Goal: Transaction & Acquisition: Purchase product/service

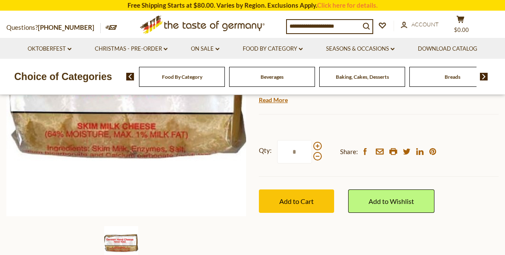
scroll to position [170, 0]
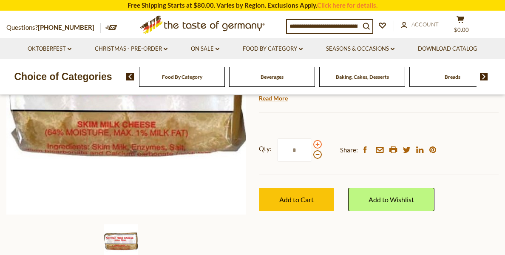
click at [316, 143] on span at bounding box center [317, 144] width 9 height 9
click at [312, 143] on input "*" at bounding box center [294, 149] width 35 height 23
click at [316, 156] on span at bounding box center [317, 154] width 9 height 9
click at [312, 156] on input "*" at bounding box center [294, 149] width 35 height 23
click at [315, 143] on span at bounding box center [317, 144] width 9 height 9
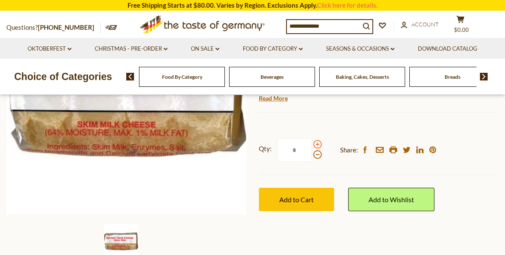
click at [312, 143] on input "*" at bounding box center [294, 149] width 35 height 23
click at [315, 143] on span at bounding box center [317, 144] width 9 height 9
click at [312, 143] on input "*" at bounding box center [294, 149] width 35 height 23
click at [316, 156] on span at bounding box center [317, 154] width 9 height 9
click at [312, 156] on input "*" at bounding box center [294, 149] width 35 height 23
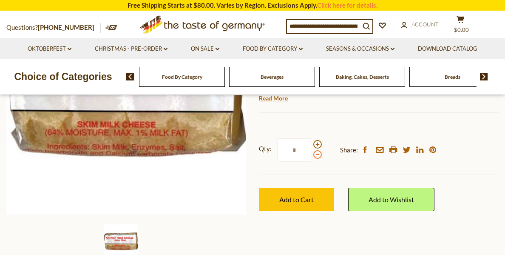
click at [316, 156] on span at bounding box center [317, 154] width 9 height 9
click at [312, 156] on input "*" at bounding box center [294, 149] width 35 height 23
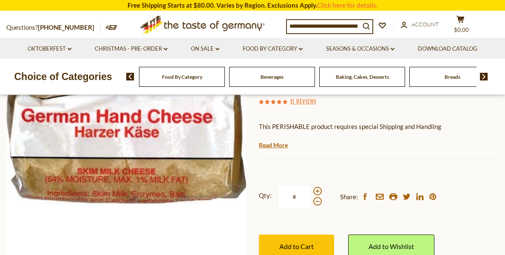
scroll to position [128, 0]
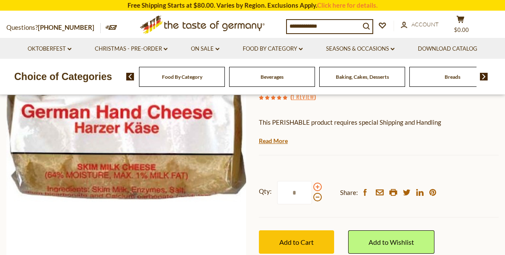
click at [314, 187] on span at bounding box center [317, 186] width 9 height 9
click at [312, 187] on input "*" at bounding box center [294, 192] width 35 height 23
type input "*"
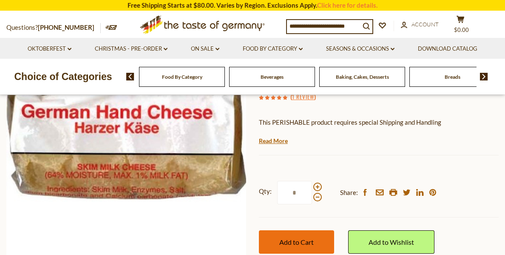
click at [295, 241] on span "Add to Cart" at bounding box center [296, 242] width 34 height 8
click at [303, 239] on span "Add to Cart" at bounding box center [296, 242] width 34 height 8
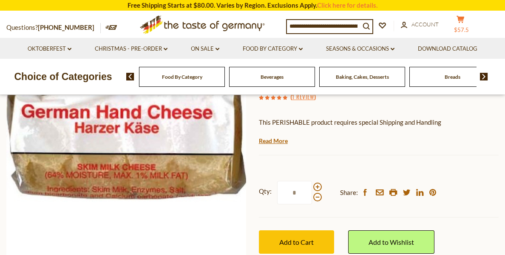
click at [464, 23] on button "cart $57.5" at bounding box center [461, 25] width 26 height 21
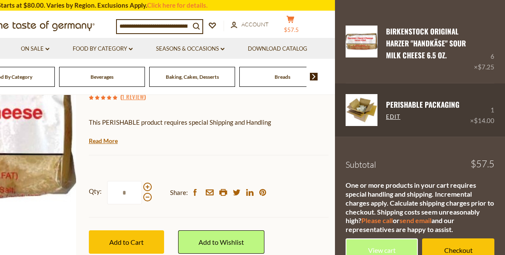
scroll to position [46, 0]
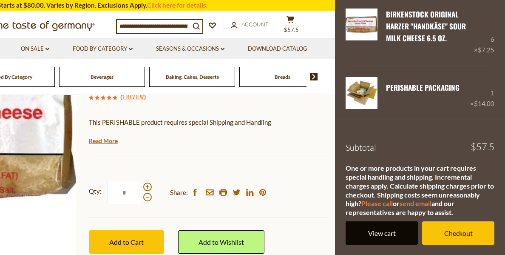
click at [387, 231] on link "View cart" at bounding box center [382, 232] width 72 height 23
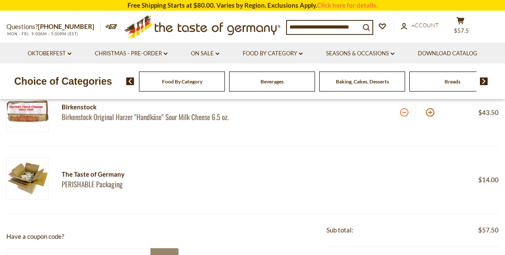
click at [404, 113] on button at bounding box center [404, 112] width 9 height 9
type input "*"
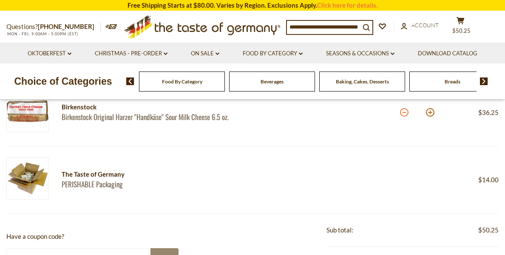
click at [405, 111] on button at bounding box center [404, 112] width 9 height 9
type input "*"
click at [405, 111] on button at bounding box center [404, 112] width 9 height 9
type input "*"
click at [405, 111] on button at bounding box center [404, 112] width 9 height 9
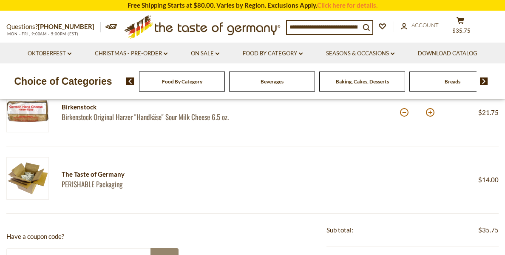
type input "*"
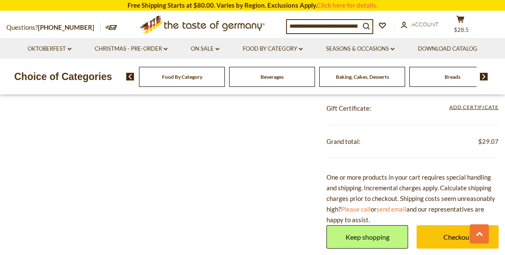
scroll to position [425, 0]
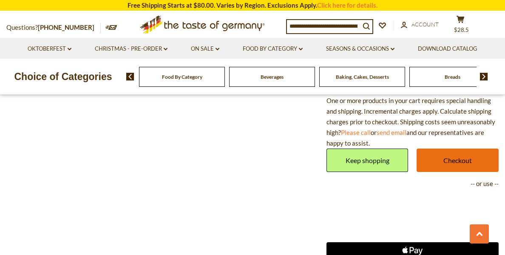
click at [443, 154] on link "Checkout" at bounding box center [458, 159] width 82 height 23
